Goal: Transaction & Acquisition: Purchase product/service

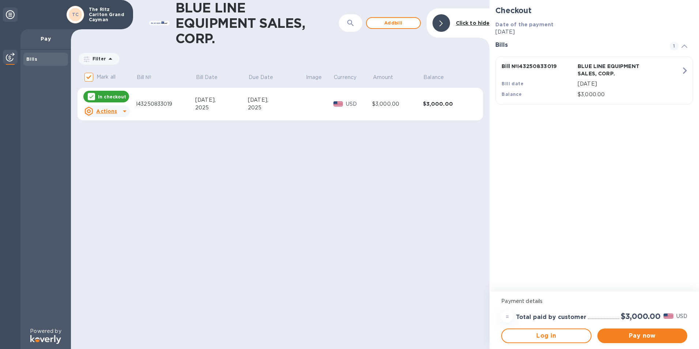
click at [117, 96] on p "In checkout" at bounding box center [112, 97] width 28 height 6
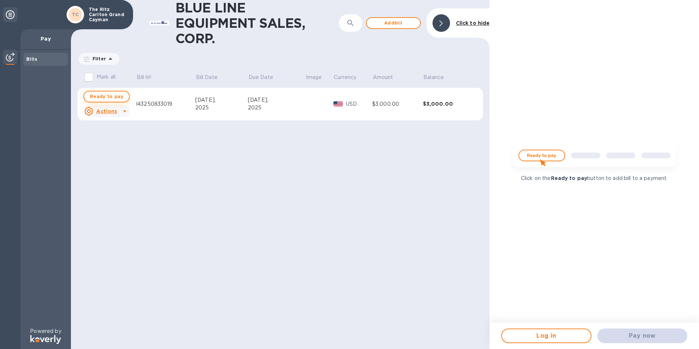
click at [111, 99] on span "Ready to pay" at bounding box center [106, 96] width 33 height 9
checkbox input "true"
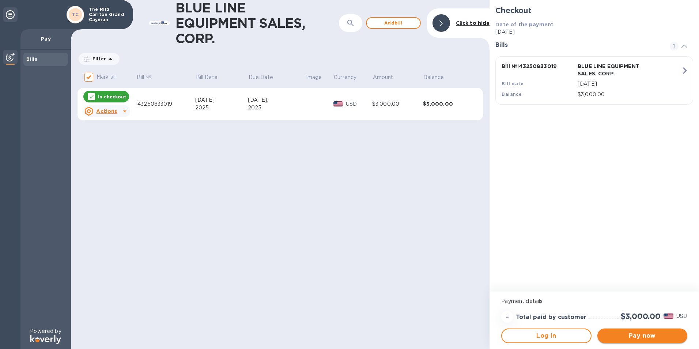
click at [644, 337] on span "Pay now" at bounding box center [642, 335] width 78 height 9
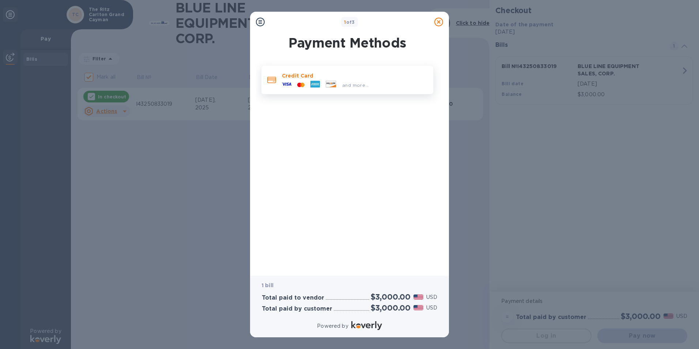
click at [299, 85] on icon at bounding box center [299, 84] width 4 height 4
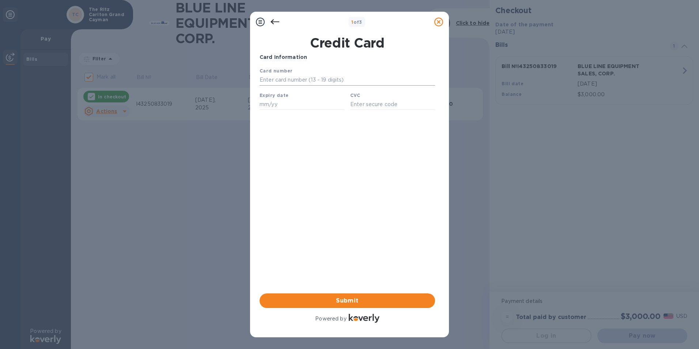
click at [299, 78] on input "text" at bounding box center [346, 80] width 175 height 11
type input "[CREDIT_CARD_NUMBER]"
click at [299, 112] on div "Your browser does not support iframes" at bounding box center [346, 90] width 181 height 52
click at [311, 107] on input "text" at bounding box center [301, 104] width 85 height 11
type input "04/28"
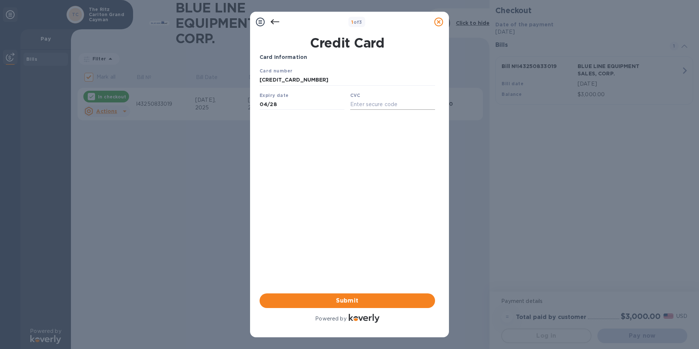
click at [353, 106] on input "text" at bounding box center [392, 104] width 85 height 11
type input "041"
click at [361, 300] on span "Submit" at bounding box center [347, 300] width 164 height 9
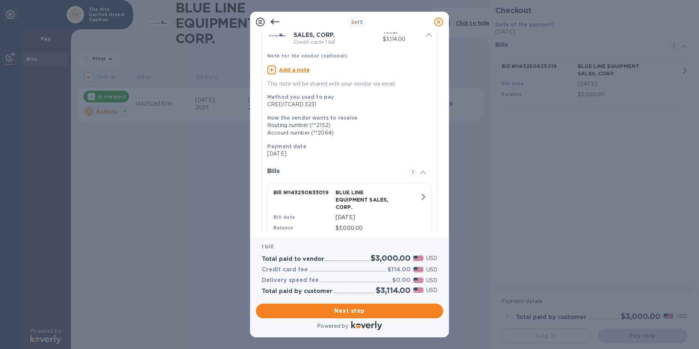
scroll to position [65, 0]
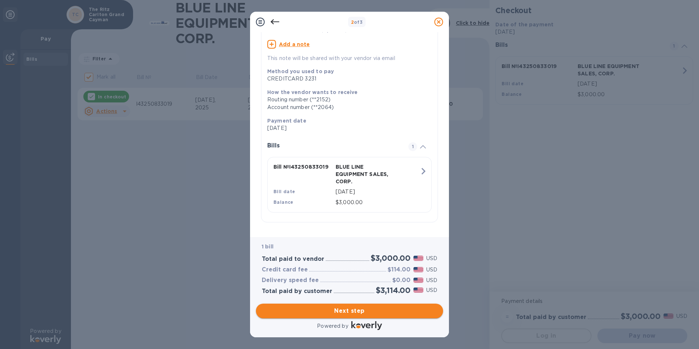
click at [351, 312] on span "Next step" at bounding box center [349, 310] width 175 height 9
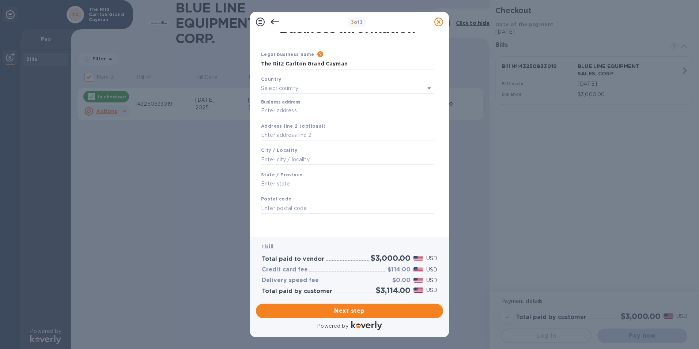
scroll to position [0, 0]
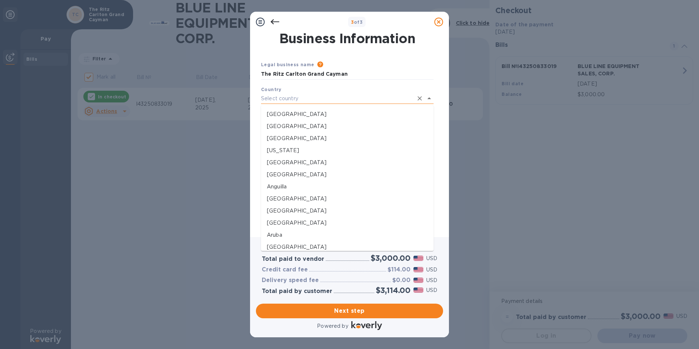
click at [307, 96] on input "text" at bounding box center [337, 98] width 152 height 11
click at [267, 52] on div "Legal business name Please provide the legal name that appears on your SS-4 for…" at bounding box center [347, 138] width 178 height 183
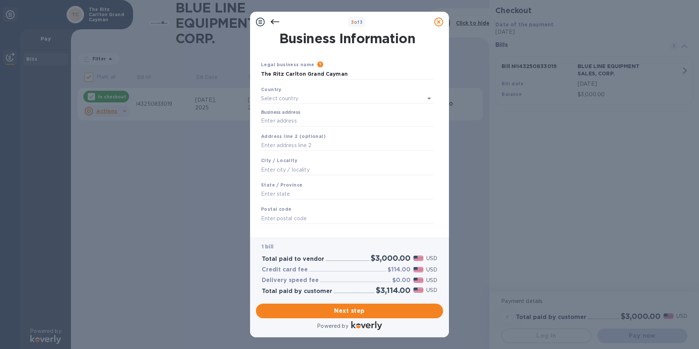
scroll to position [10, 0]
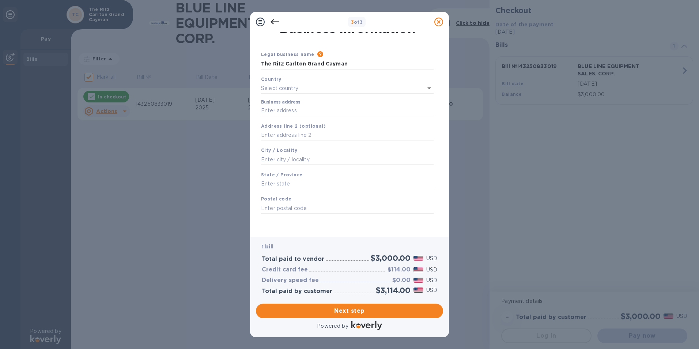
click at [296, 159] on input "text" at bounding box center [347, 159] width 172 height 11
click at [305, 173] on div "State / Province" at bounding box center [347, 180] width 178 height 24
click at [303, 191] on div "State / Province" at bounding box center [347, 180] width 178 height 24
click at [303, 209] on input "text" at bounding box center [347, 207] width 172 height 11
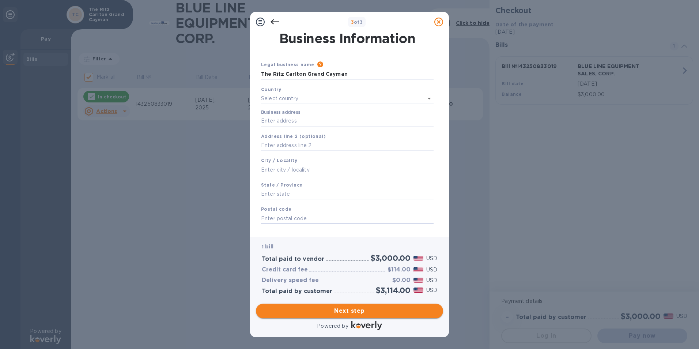
click at [368, 309] on span "Next step" at bounding box center [349, 310] width 175 height 9
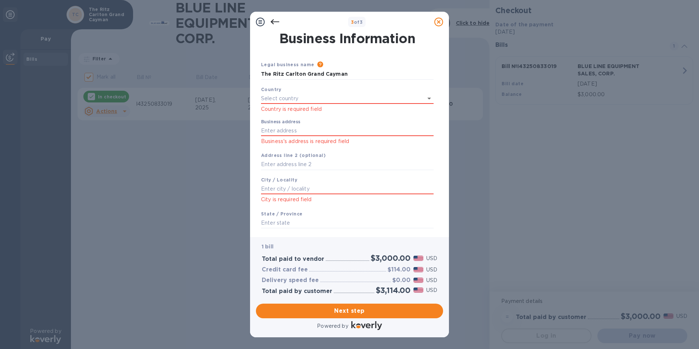
click at [273, 20] on icon at bounding box center [274, 21] width 9 height 5
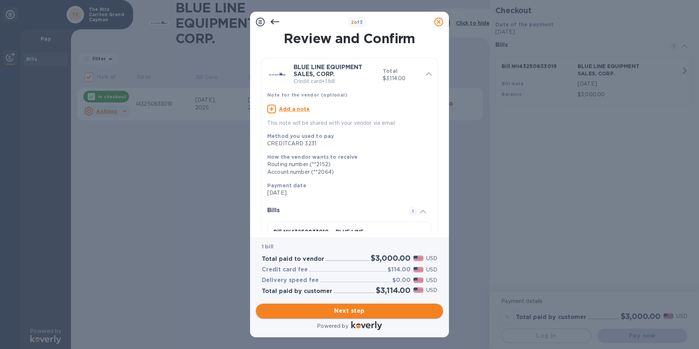
click at [353, 310] on span "Next step" at bounding box center [349, 310] width 175 height 9
